Goal: Complete application form: Complete application form

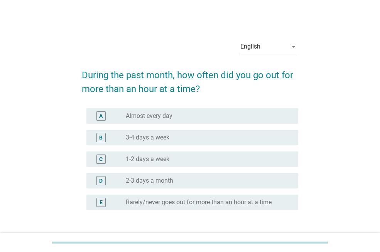
drag, startPoint x: 182, startPoint y: 116, endPoint x: 185, endPoint y: 128, distance: 12.3
click at [182, 115] on div "radio_button_unchecked Almost every day" at bounding box center [206, 116] width 160 height 8
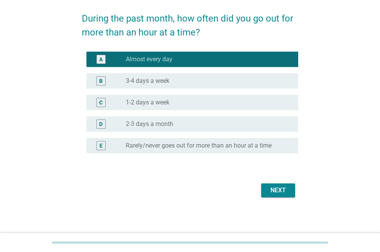
scroll to position [57, 0]
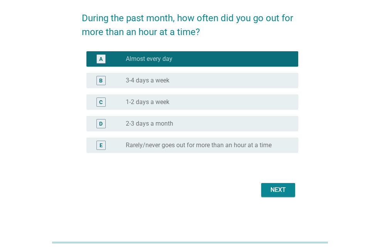
click at [284, 192] on div "Next" at bounding box center [278, 189] width 22 height 9
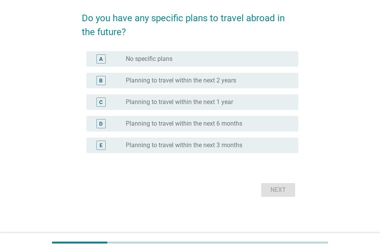
scroll to position [0, 0]
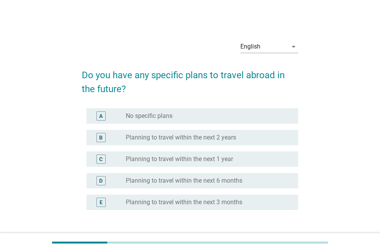
click at [201, 204] on label "Planning to travel within the next 3 months" at bounding box center [184, 203] width 116 height 8
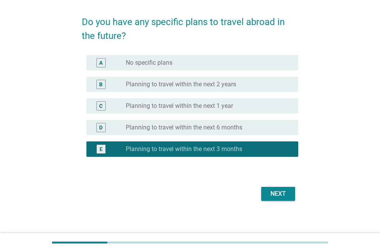
scroll to position [57, 0]
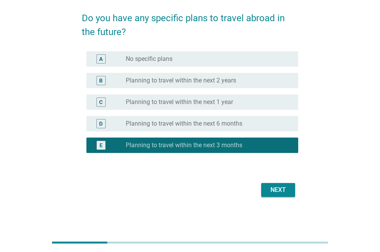
click at [288, 189] on div "Next" at bounding box center [278, 189] width 22 height 9
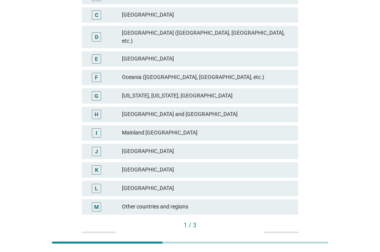
scroll to position [154, 0]
click at [168, 33] on div "[GEOGRAPHIC_DATA] ([GEOGRAPHIC_DATA], [GEOGRAPHIC_DATA], etc.)" at bounding box center [207, 37] width 170 height 16
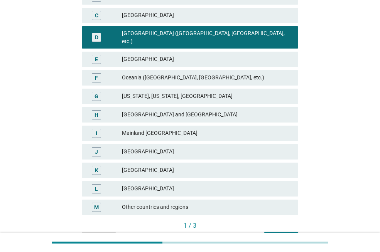
click at [273, 232] on button "Next" at bounding box center [281, 239] width 34 height 14
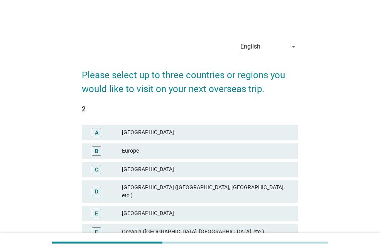
scroll to position [193, 0]
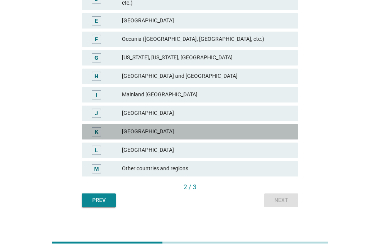
click at [141, 127] on div "[GEOGRAPHIC_DATA]" at bounding box center [207, 131] width 170 height 9
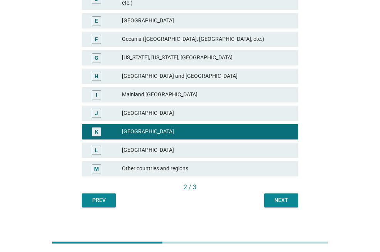
click at [141, 146] on div "[GEOGRAPHIC_DATA]" at bounding box center [207, 150] width 170 height 9
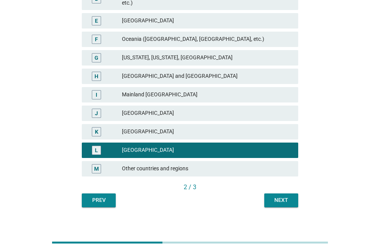
click at [277, 196] on div "Next" at bounding box center [281, 200] width 22 height 8
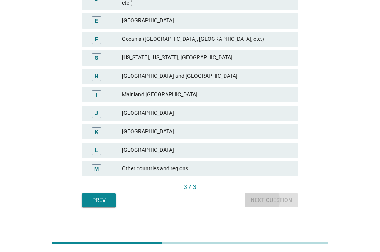
scroll to position [0, 0]
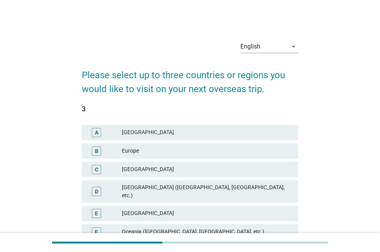
click at [146, 133] on div "[GEOGRAPHIC_DATA]" at bounding box center [207, 132] width 170 height 9
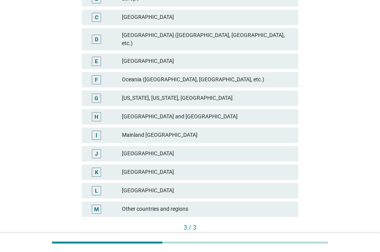
scroll to position [194, 0]
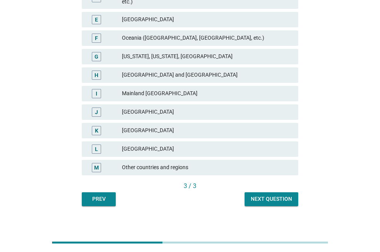
click at [265, 192] on button "Next question" at bounding box center [271, 199] width 54 height 14
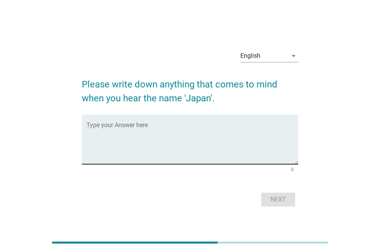
click at [216, 133] on textarea "Type your Answer here" at bounding box center [192, 144] width 212 height 40
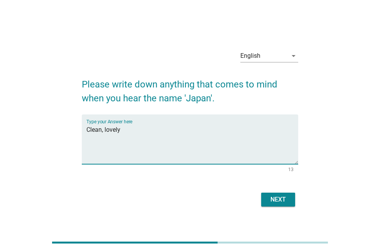
type textarea "Clean, lovely"
click at [271, 199] on div "Next" at bounding box center [278, 199] width 22 height 9
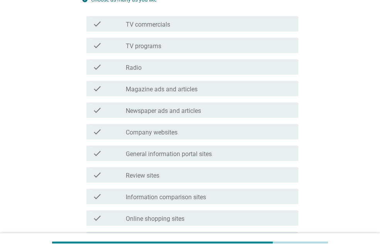
scroll to position [116, 0]
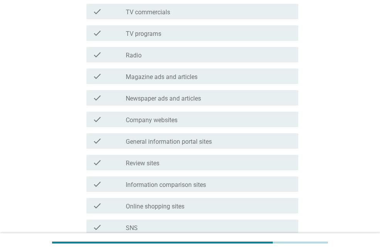
click at [154, 163] on label "Review sites" at bounding box center [143, 164] width 34 height 8
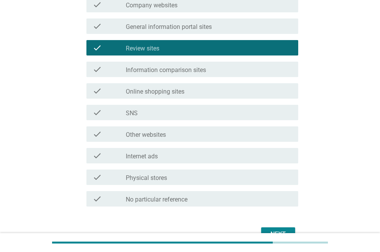
scroll to position [231, 0]
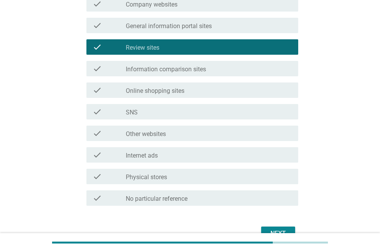
click at [155, 133] on label "Other websites" at bounding box center [146, 134] width 40 height 8
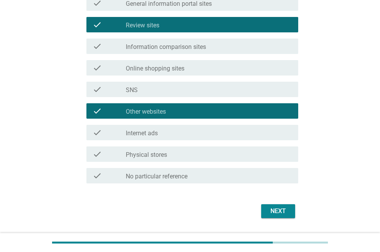
scroll to position [275, 0]
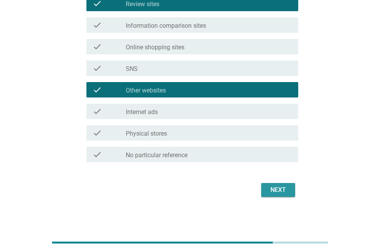
click at [280, 191] on div "Next" at bounding box center [278, 189] width 22 height 9
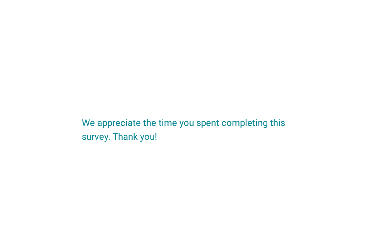
scroll to position [0, 0]
